Goal: Register for event/course

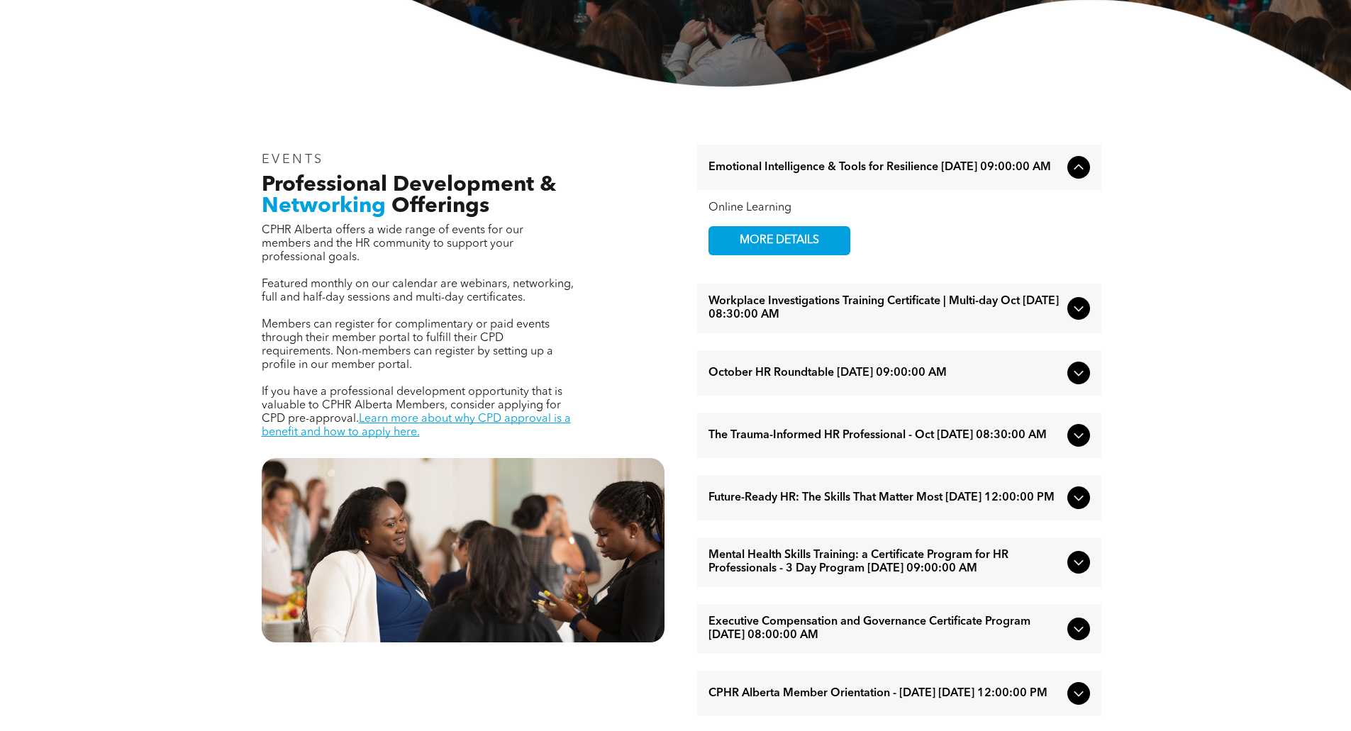
scroll to position [425, 0]
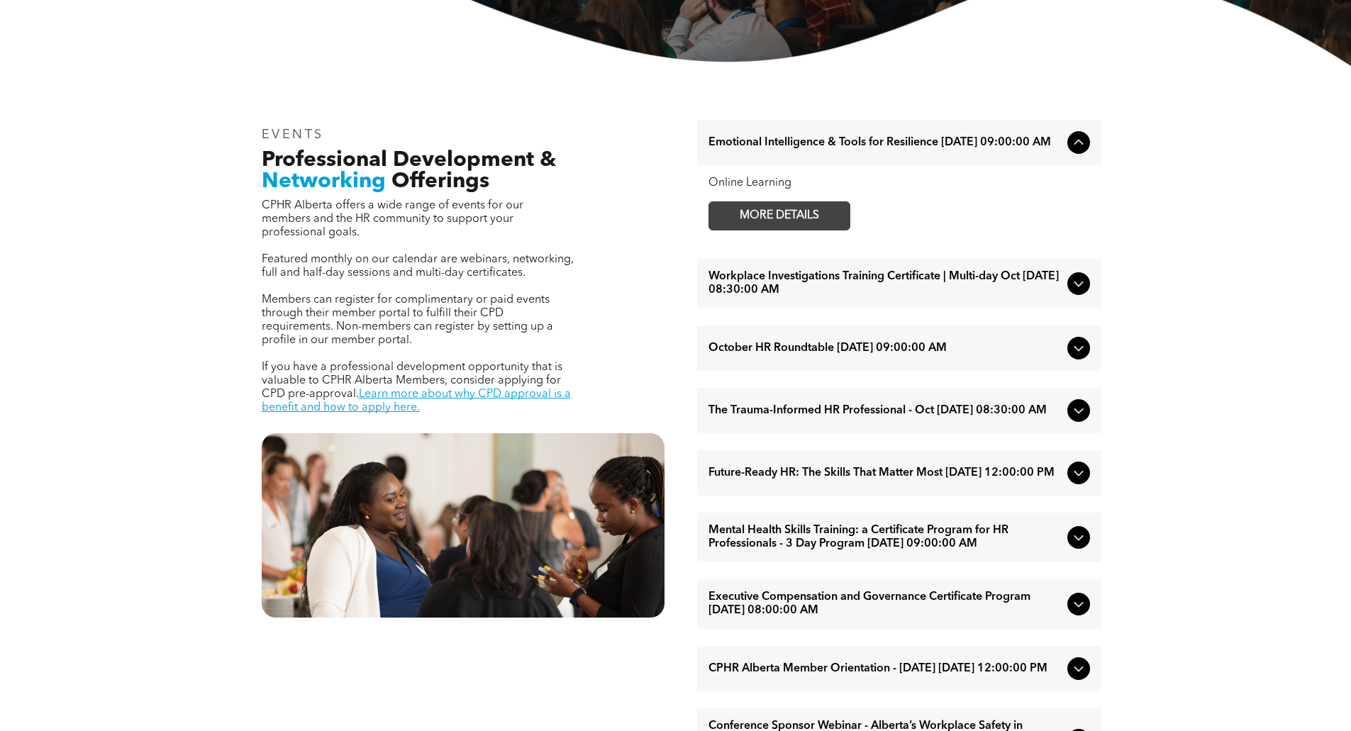
click at [802, 225] on span "MORE DETAILS" at bounding box center [779, 216] width 112 height 28
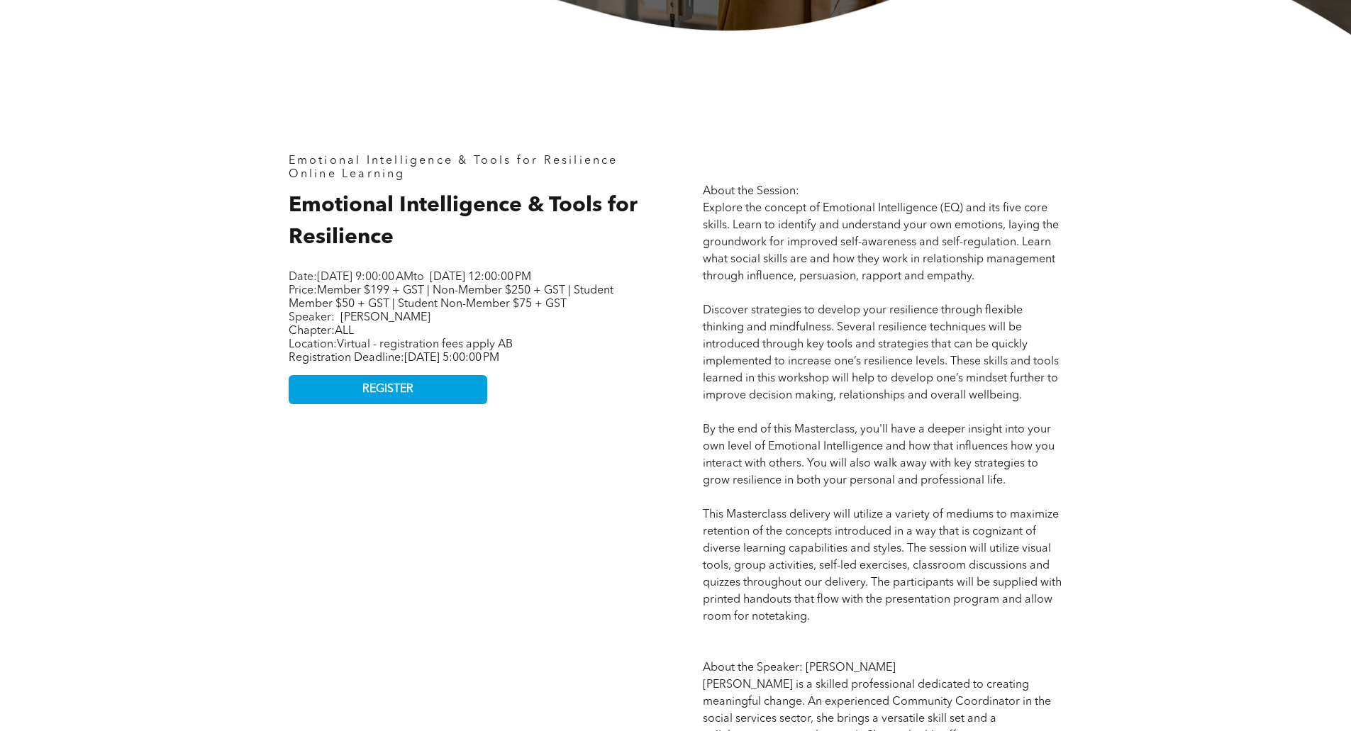
scroll to position [709, 0]
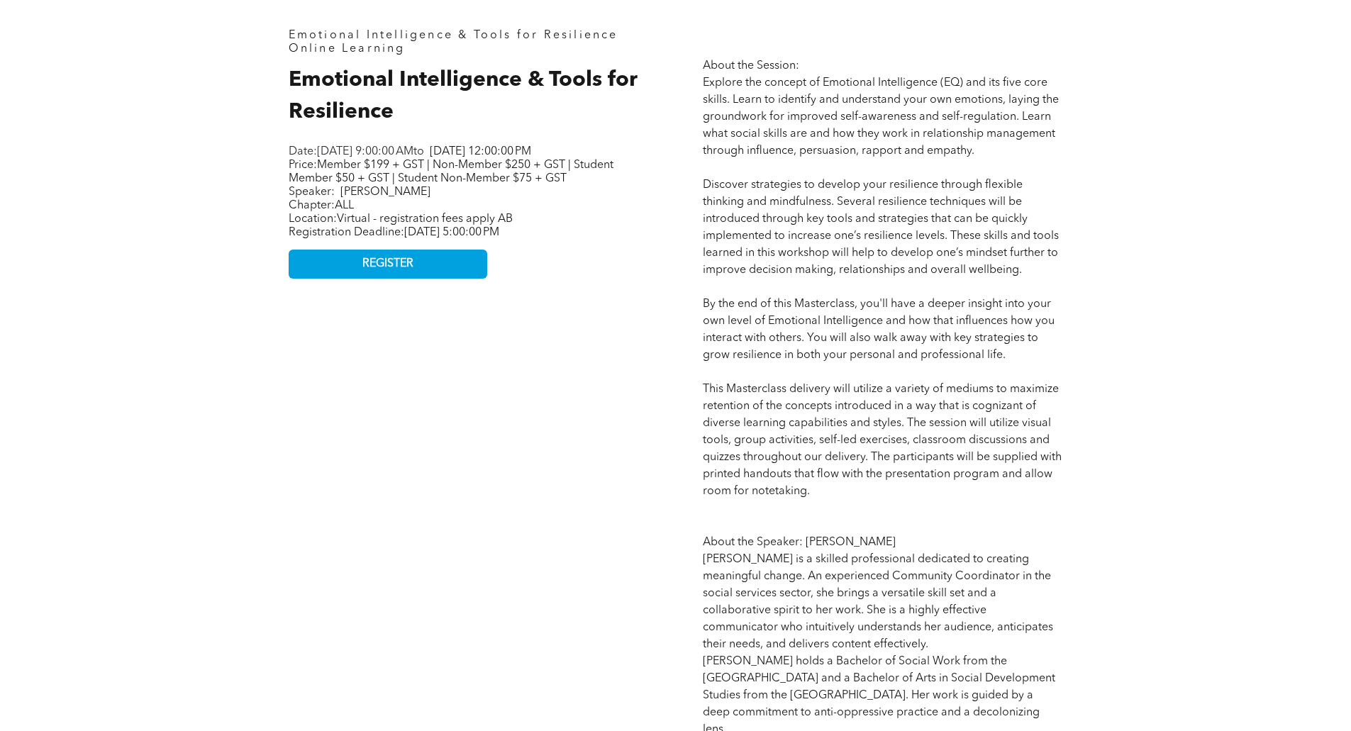
click at [197, 207] on div "Emotional Intelligence & Tools for Resilience Online Learning Emotional Intelli…" at bounding box center [675, 383] width 1351 height 948
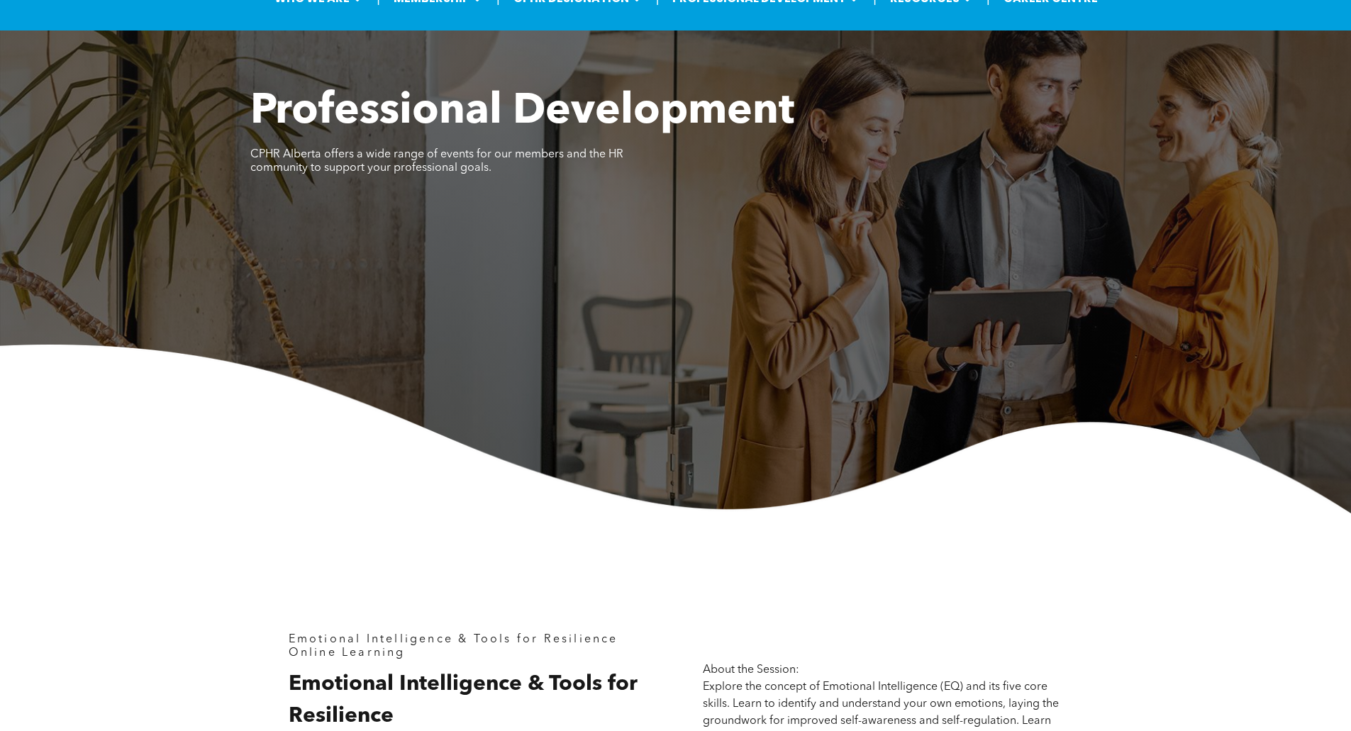
scroll to position [0, 0]
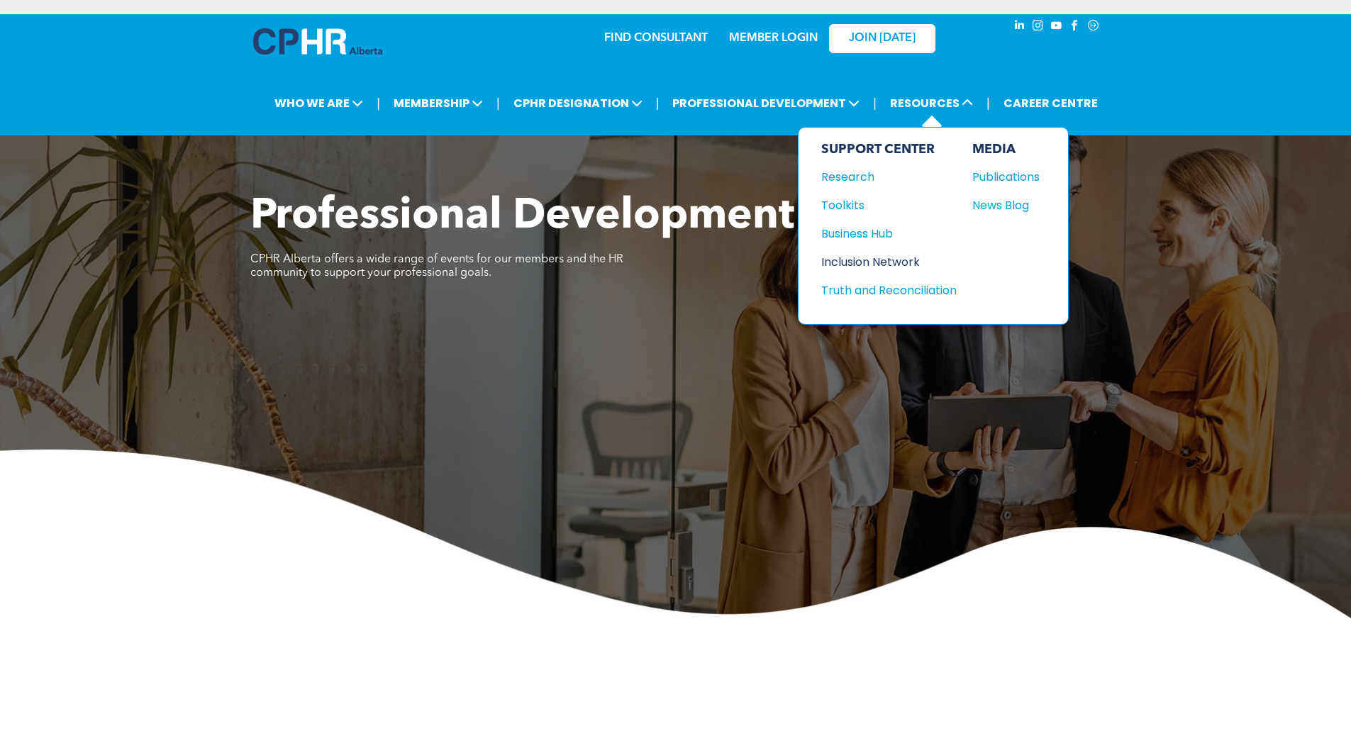
click at [877, 261] on div "Inclusion Network" at bounding box center [882, 262] width 122 height 18
